Goal: Find specific page/section: Find specific page/section

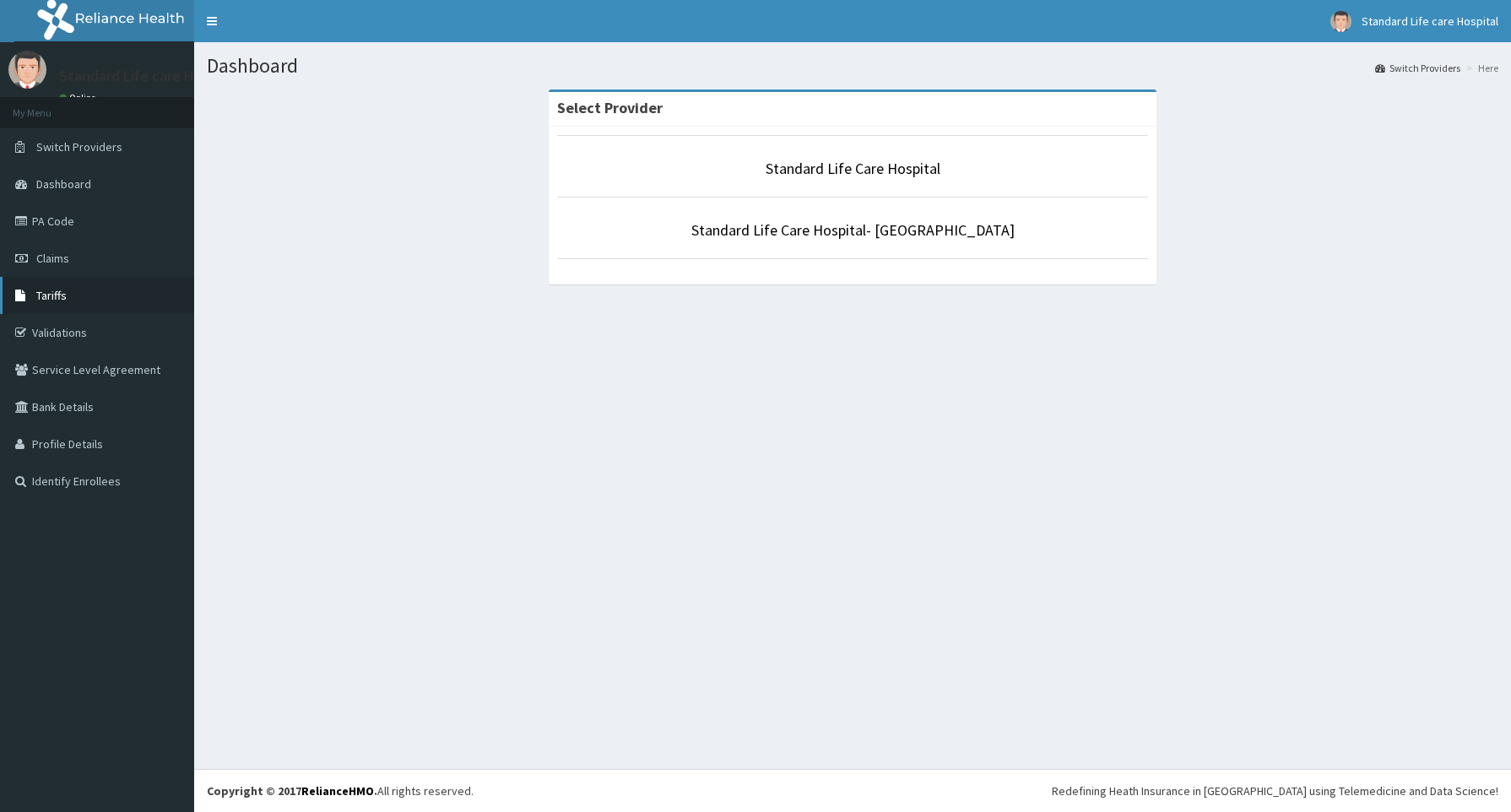
click at [44, 291] on span "Tariffs" at bounding box center [51, 296] width 30 height 15
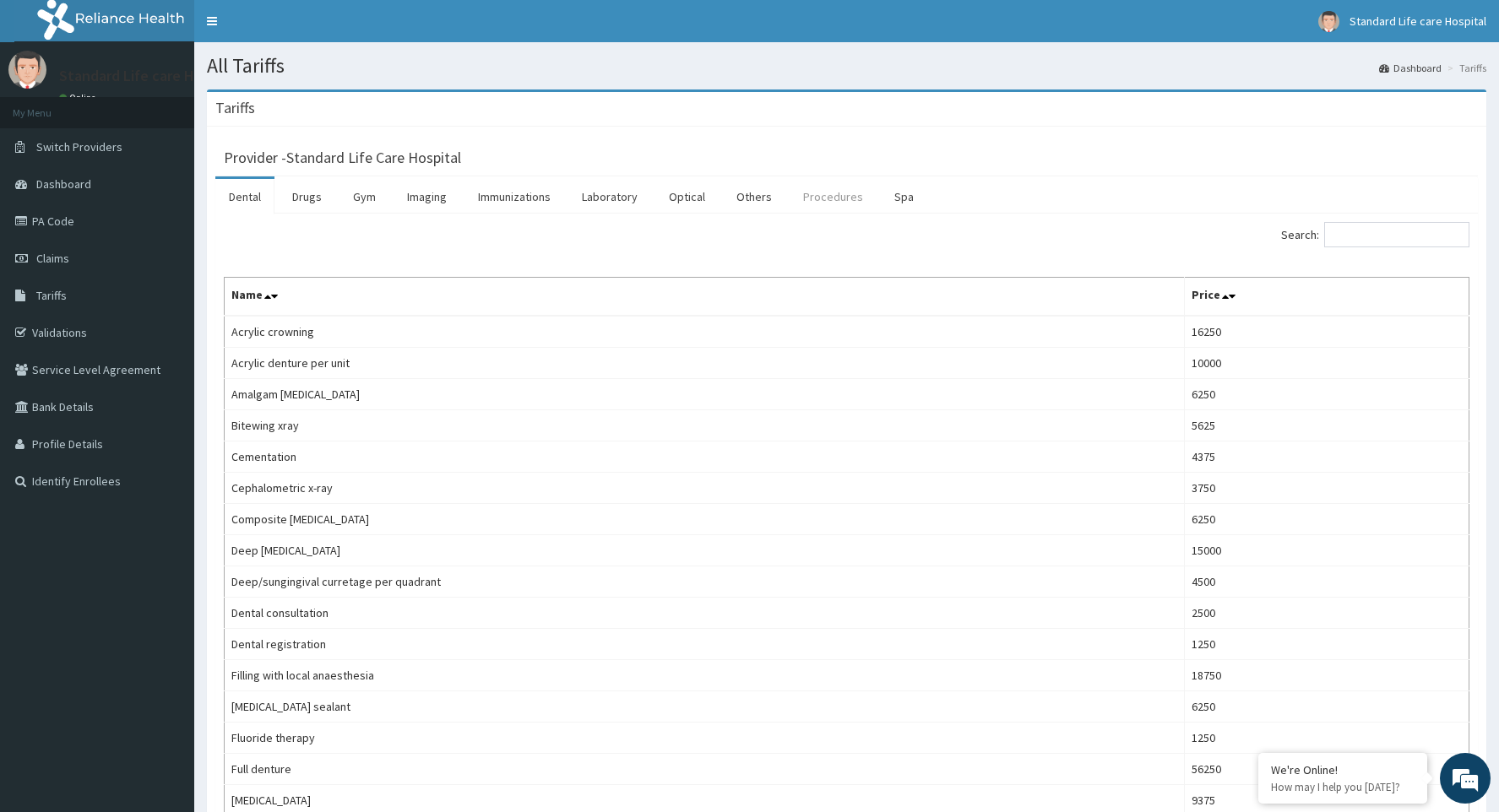
click at [832, 194] on link "Procedures" at bounding box center [832, 196] width 87 height 35
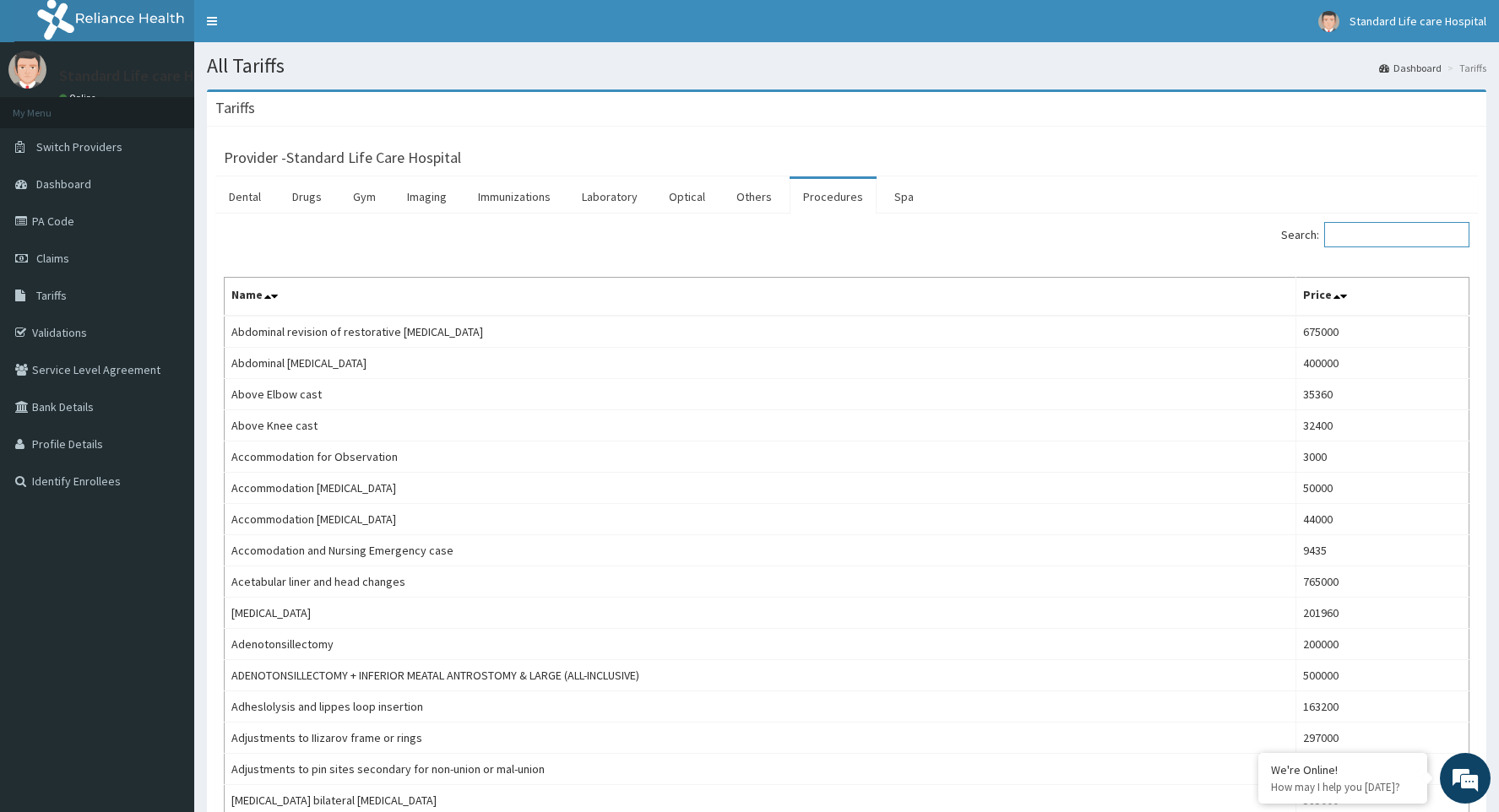
click at [1375, 238] on input "Search:" at bounding box center [1396, 234] width 146 height 26
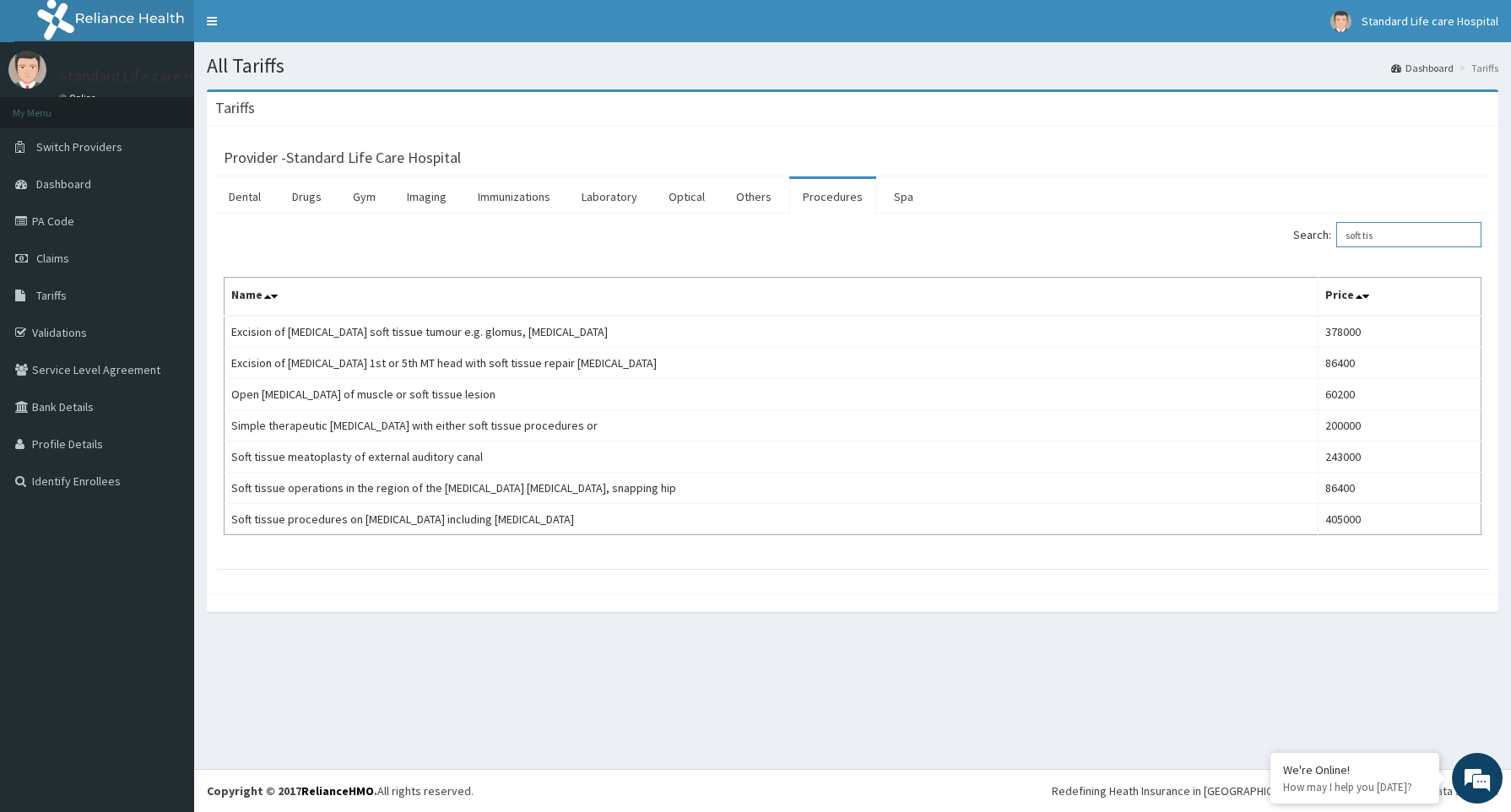
type input "soft tis"
click at [58, 220] on link "PA Code" at bounding box center [97, 221] width 194 height 37
